Goal: Obtain resource: Download file/media

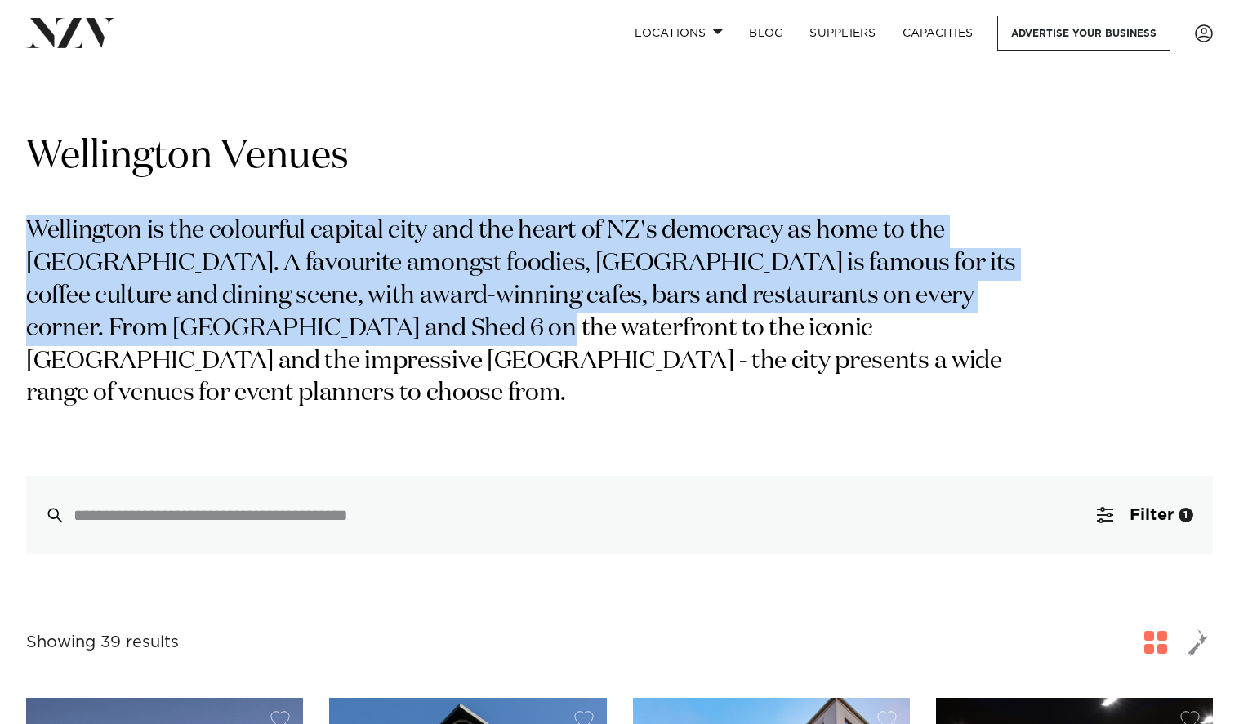
drag, startPoint x: 455, startPoint y: 315, endPoint x: 475, endPoint y: 208, distance: 108.9
click at [474, 211] on div "Wellington Venues [GEOGRAPHIC_DATA] is the colourful capital city and the heart…" at bounding box center [619, 342] width 1186 height 423
click at [475, 208] on div "Wellington Venues [GEOGRAPHIC_DATA] is the colourful capital city and the heart…" at bounding box center [619, 342] width 1186 height 423
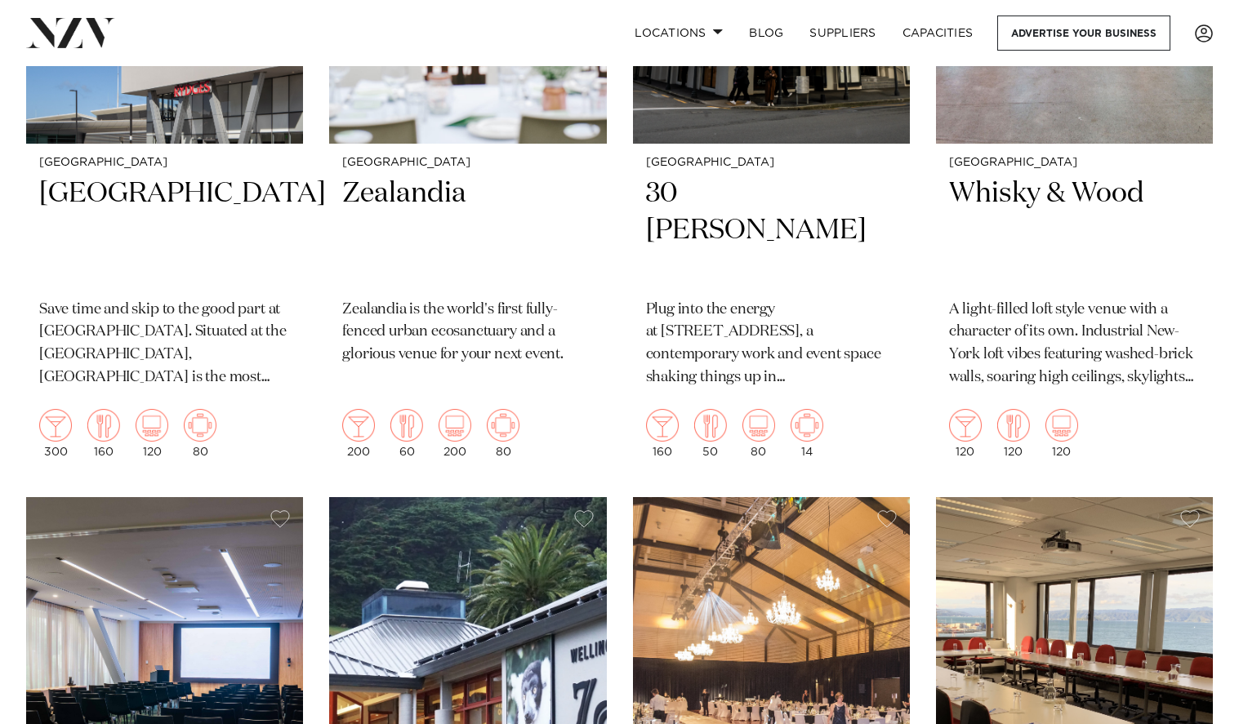
scroll to position [1442, 0]
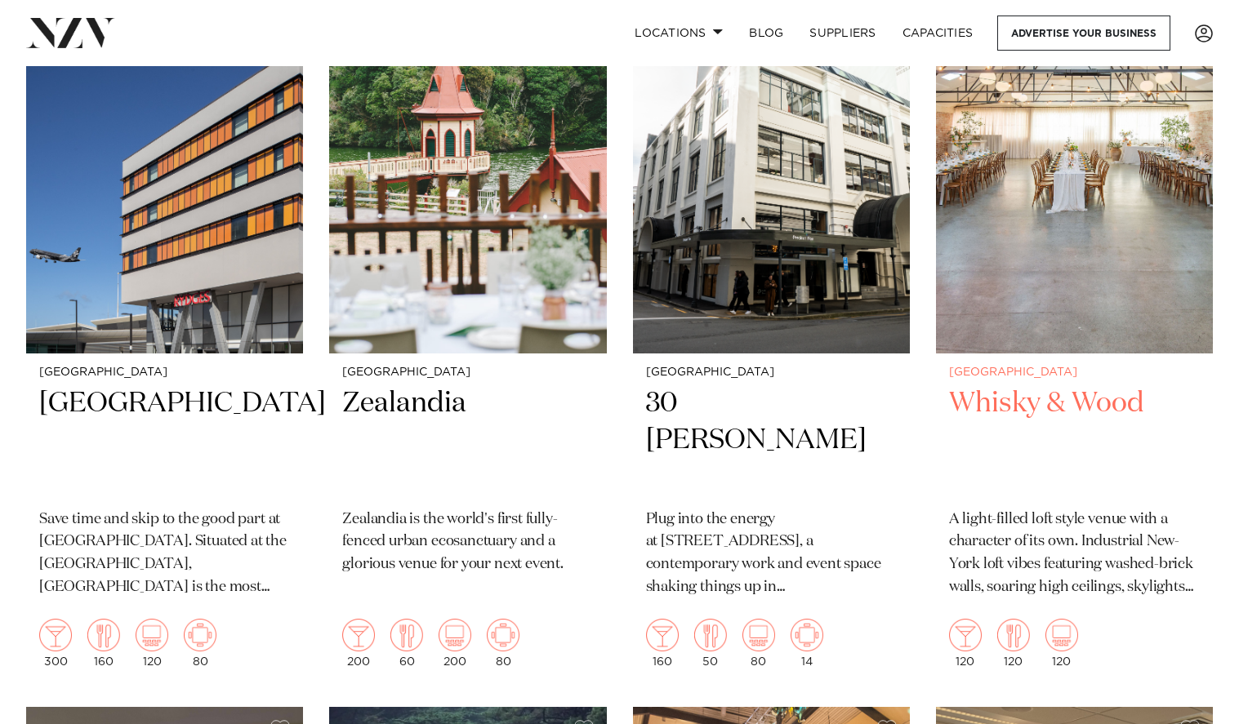
click at [1092, 290] on img at bounding box center [1074, 168] width 277 height 372
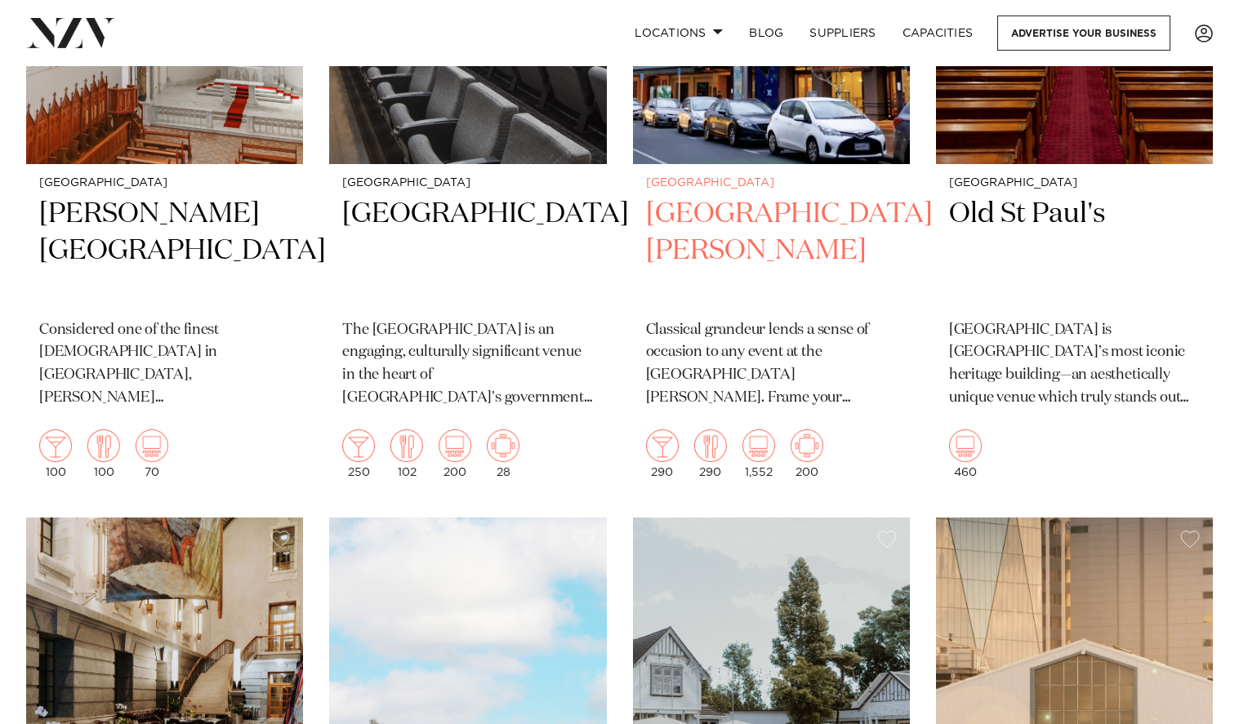
scroll to position [3768, 0]
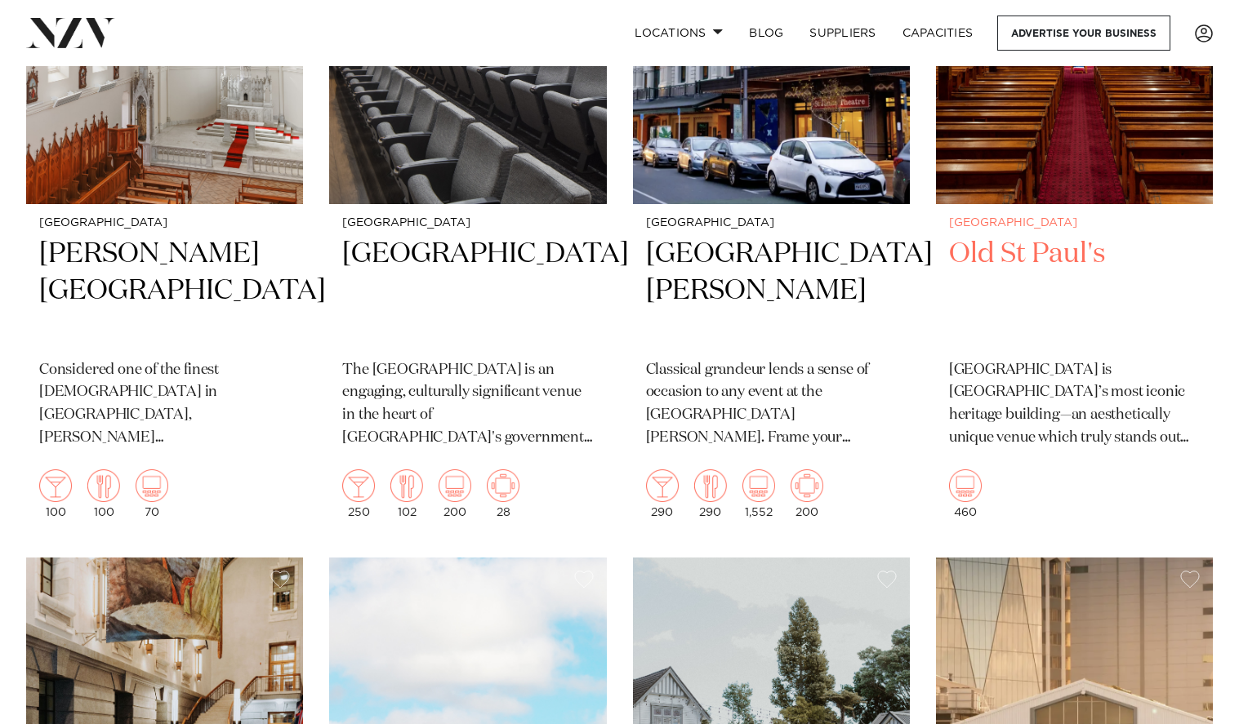
click at [1027, 240] on h2 "Old St Paul's" at bounding box center [1074, 291] width 251 height 110
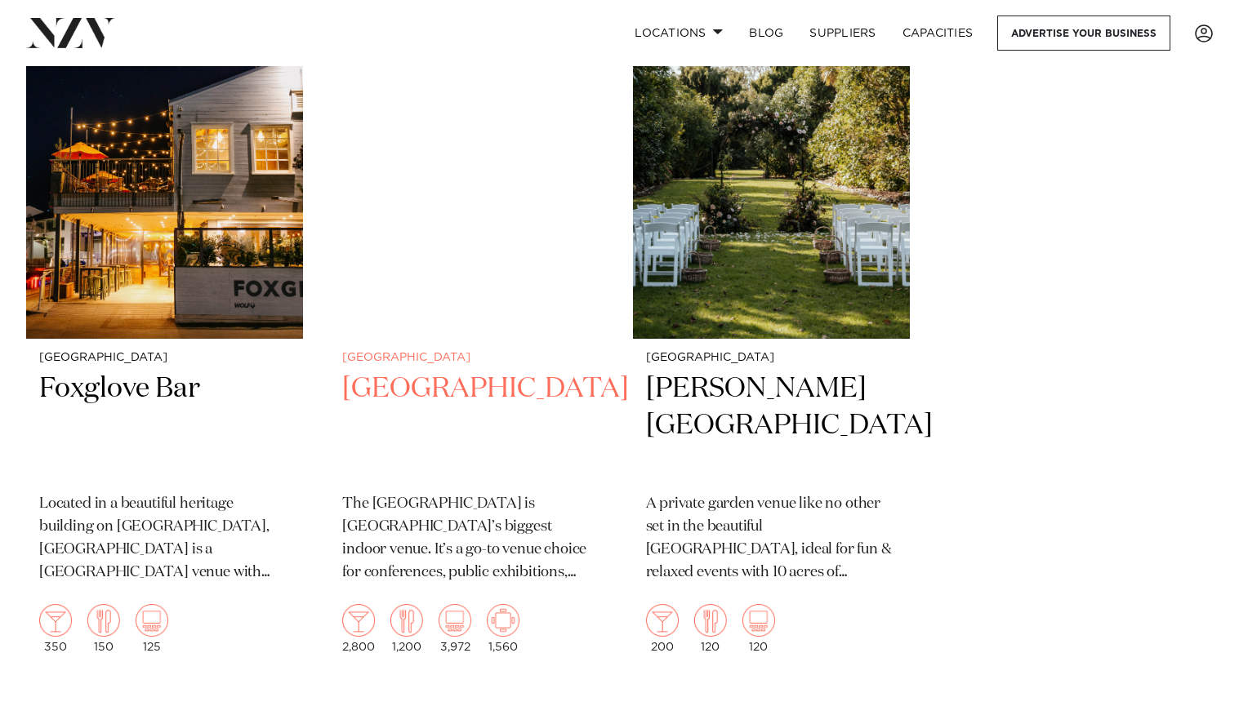
scroll to position [7267, 0]
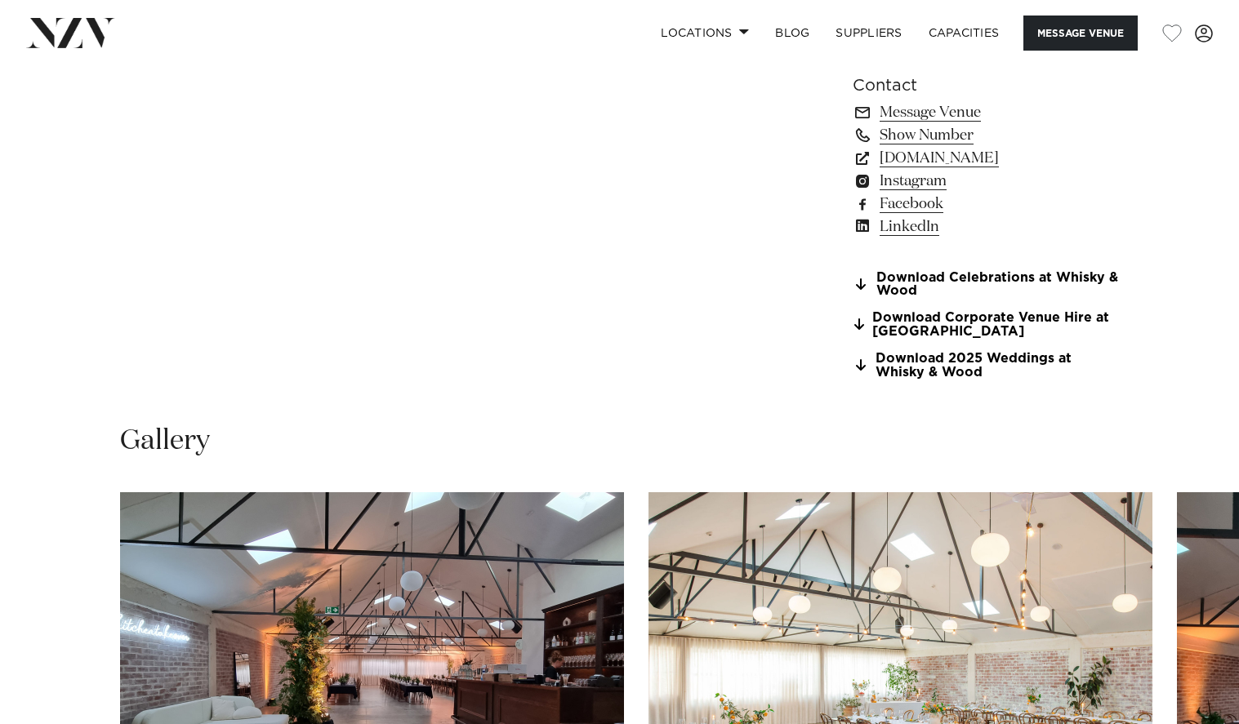
scroll to position [1261, 0]
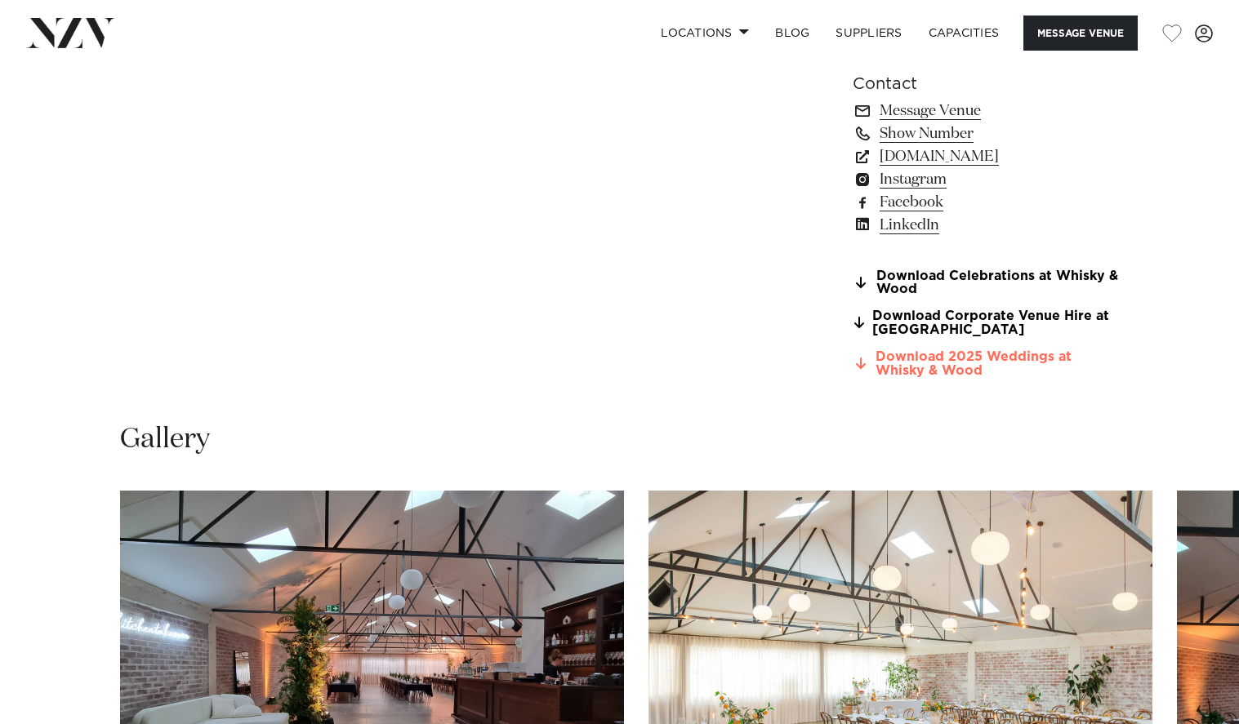
click at [950, 365] on link "Download 2025 Weddings at Whisky & Wood" at bounding box center [985, 364] width 266 height 28
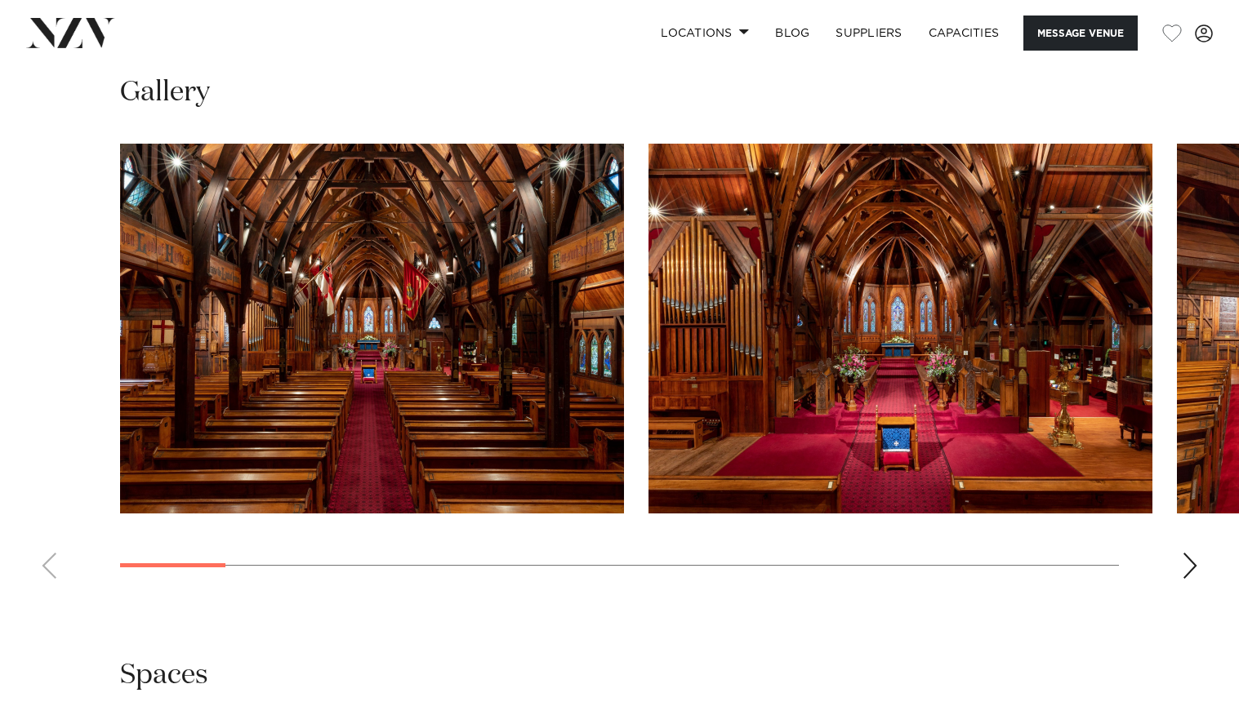
scroll to position [1635, 0]
